Goal: Transaction & Acquisition: Register for event/course

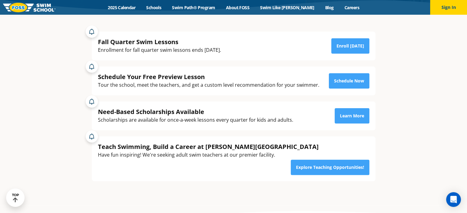
scroll to position [123, 0]
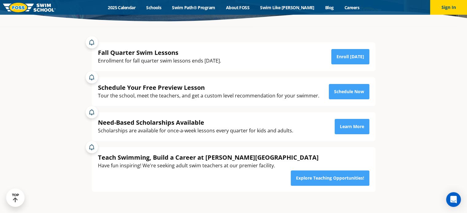
click at [199, 132] on div "Scholarships are available for once-a-week lessons every quarter for kids and a…" at bounding box center [195, 131] width 195 height 8
drag, startPoint x: 165, startPoint y: 122, endPoint x: 141, endPoint y: 121, distance: 24.0
click at [141, 121] on div "Need-Based Scholarships Available" at bounding box center [195, 123] width 195 height 8
drag, startPoint x: 156, startPoint y: 131, endPoint x: 205, endPoint y: 132, distance: 49.4
click at [205, 132] on div "Scholarships are available for once-a-week lessons every quarter for kids and a…" at bounding box center [195, 131] width 195 height 8
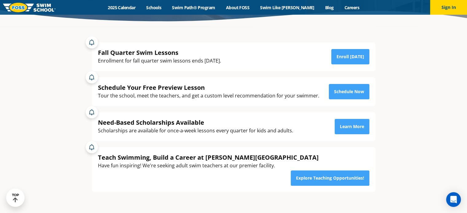
click at [151, 164] on div "Have fun inspiring! We're seeking adult swim teachers at our premier facility." at bounding box center [208, 166] width 221 height 8
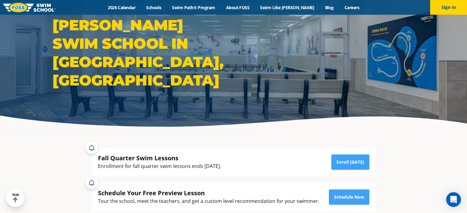
scroll to position [0, 0]
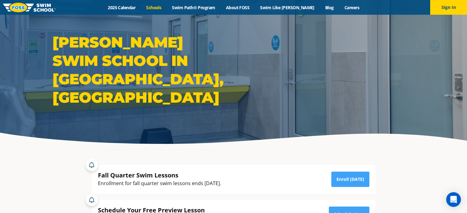
click at [165, 6] on link "Schools" at bounding box center [154, 8] width 26 height 6
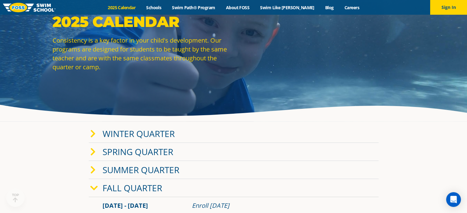
scroll to position [61, 0]
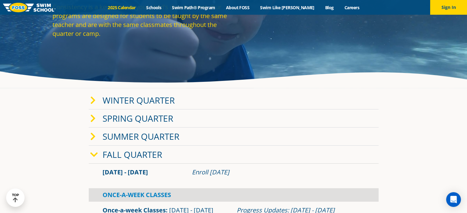
click at [103, 95] on link "Winter Quarter" at bounding box center [139, 101] width 72 height 12
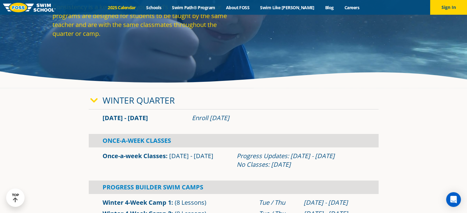
click at [126, 102] on link "Winter Quarter" at bounding box center [139, 101] width 72 height 12
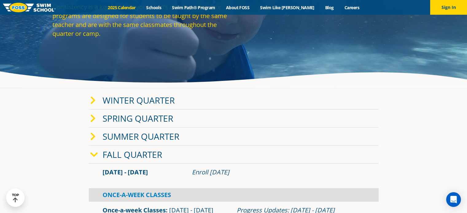
click at [127, 101] on link "Winter Quarter" at bounding box center [139, 101] width 72 height 12
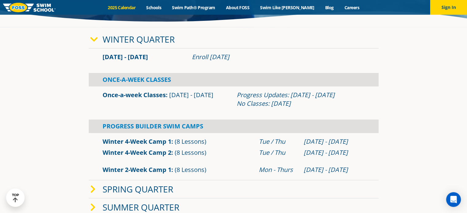
scroll to position [123, 0]
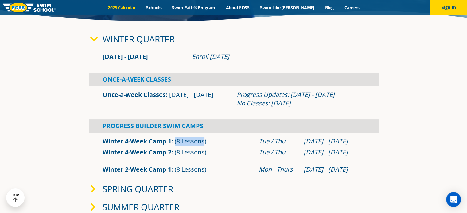
drag, startPoint x: 175, startPoint y: 143, endPoint x: 204, endPoint y: 143, distance: 28.9
click at [204, 143] on span "(8 Lessons)" at bounding box center [191, 141] width 32 height 8
drag, startPoint x: 177, startPoint y: 155, endPoint x: 193, endPoint y: 154, distance: 16.6
click at [193, 154] on span "(8 Lessons)" at bounding box center [191, 152] width 32 height 8
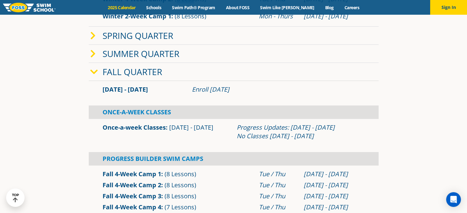
scroll to position [307, 0]
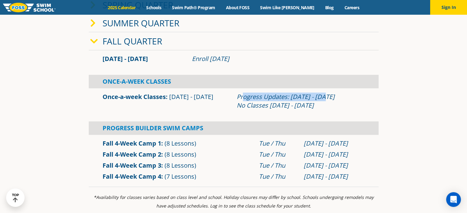
drag, startPoint x: 242, startPoint y: 98, endPoint x: 326, endPoint y: 96, distance: 84.5
click at [326, 96] on div "Progress Updates: Nov 4 - Nov 10 No Classes Nov 26 - Nov 30" at bounding box center [301, 101] width 128 height 17
click at [306, 105] on div "Progress Updates: Nov 4 - Nov 10 No Classes Nov 26 - Nov 30" at bounding box center [301, 101] width 128 height 17
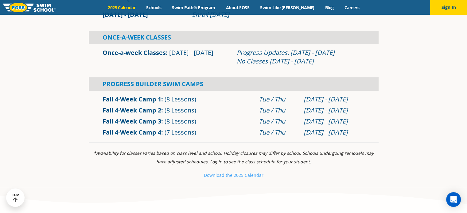
scroll to position [338, 0]
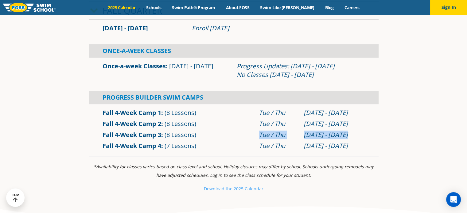
drag, startPoint x: 259, startPoint y: 134, endPoint x: 349, endPoint y: 132, distance: 89.7
click at [349, 132] on div "Fall 4-Week Camp 3 (8 Lessons) Tue / Thu Oct 28 - Nov 20" at bounding box center [234, 135] width 268 height 9
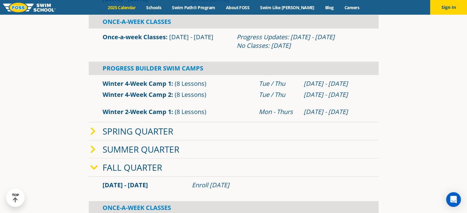
scroll to position [92, 0]
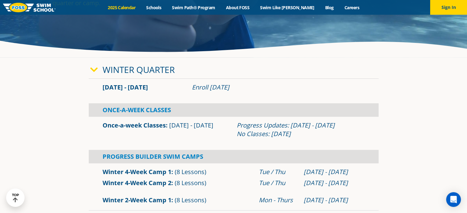
click at [35, 7] on img at bounding box center [29, 8] width 53 height 10
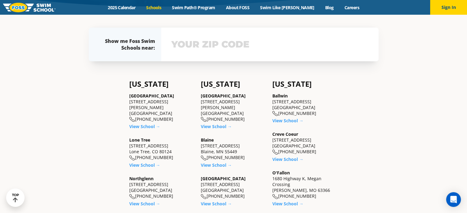
scroll to position [184, 0]
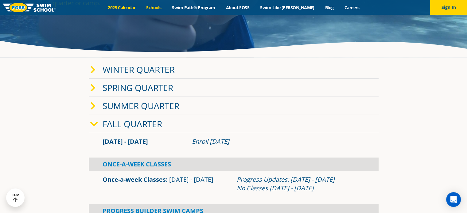
click at [164, 5] on link "Schools" at bounding box center [154, 8] width 26 height 6
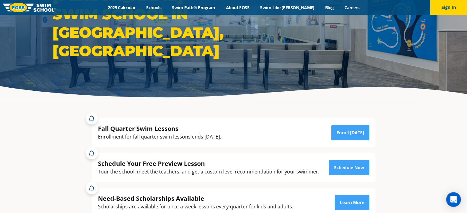
scroll to position [123, 0]
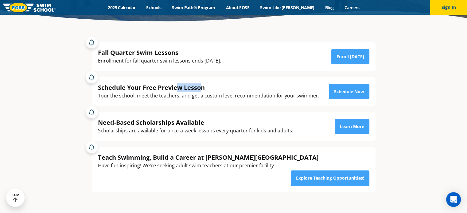
drag, startPoint x: 178, startPoint y: 87, endPoint x: 199, endPoint y: 88, distance: 21.2
click at [199, 88] on div "Schedule Your Free Preview Lesson" at bounding box center [208, 88] width 221 height 8
click at [198, 97] on div "Tour the school, meet the teachers, and get a custom level recommendation for y…" at bounding box center [208, 96] width 221 height 8
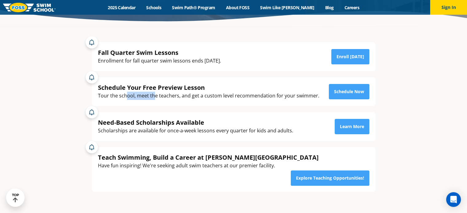
drag, startPoint x: 128, startPoint y: 98, endPoint x: 158, endPoint y: 98, distance: 30.7
click at [158, 98] on div "Tour the school, meet the teachers, and get a custom level recommendation for y…" at bounding box center [208, 96] width 221 height 8
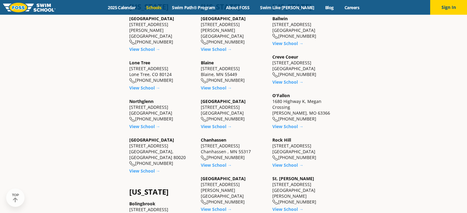
scroll to position [215, 0]
click at [145, 85] on link "View School →" at bounding box center [144, 88] width 31 height 6
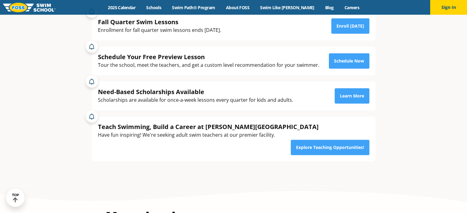
scroll to position [123, 0]
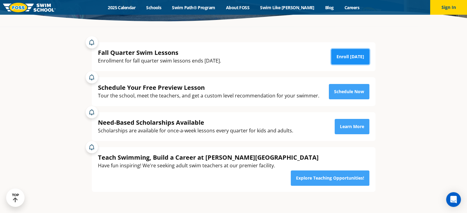
click at [344, 57] on link "Enroll [DATE]" at bounding box center [350, 56] width 38 height 15
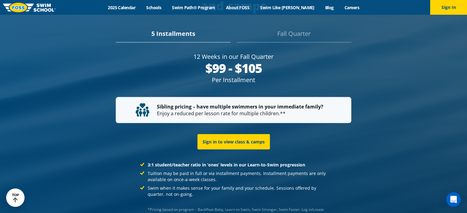
scroll to position [1189, 0]
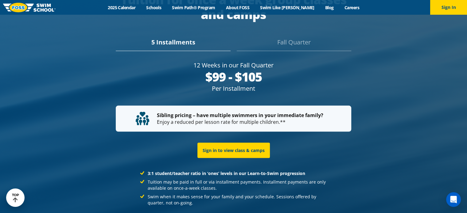
drag, startPoint x: 222, startPoint y: 41, endPoint x: 273, endPoint y: 41, distance: 50.4
click at [273, 61] on div "12 Weeks in our Fall Quarter" at bounding box center [234, 65] width 236 height 9
click at [236, 70] on div "$99 - $105" at bounding box center [234, 77] width 236 height 15
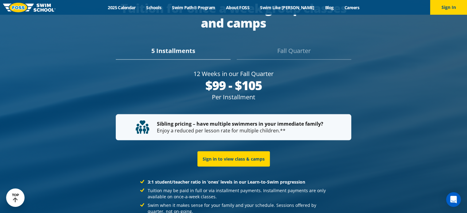
drag, startPoint x: 208, startPoint y: 52, endPoint x: 261, endPoint y: 56, distance: 53.6
click at [261, 78] on div "$99 - $105" at bounding box center [234, 85] width 236 height 15
click at [257, 93] on div "Per Installment" at bounding box center [234, 97] width 236 height 9
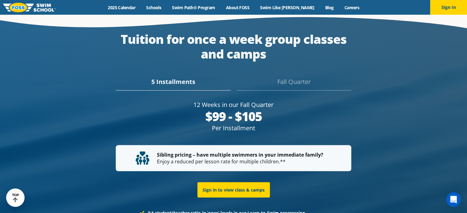
scroll to position [1158, 0]
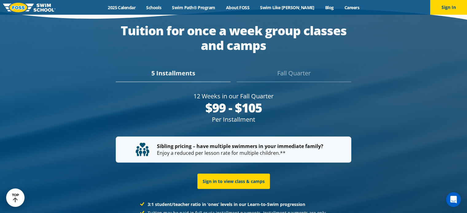
click at [283, 68] on div "Fall Quarter" at bounding box center [294, 75] width 115 height 14
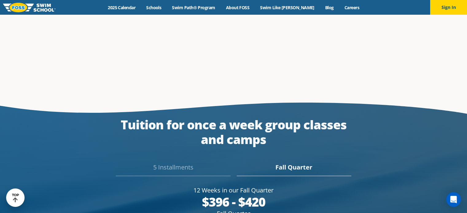
scroll to position [1167, 0]
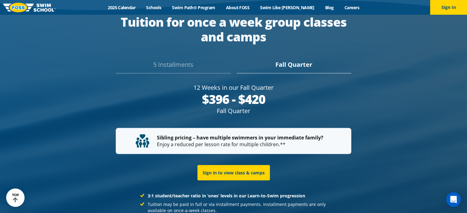
drag, startPoint x: 213, startPoint y: 67, endPoint x: 265, endPoint y: 68, distance: 52.5
click at [265, 92] on div "$396 - $420" at bounding box center [234, 99] width 236 height 15
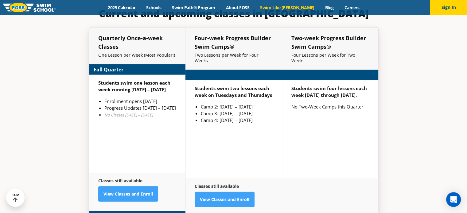
scroll to position [1452, 0]
